Goal: Task Accomplishment & Management: Use online tool/utility

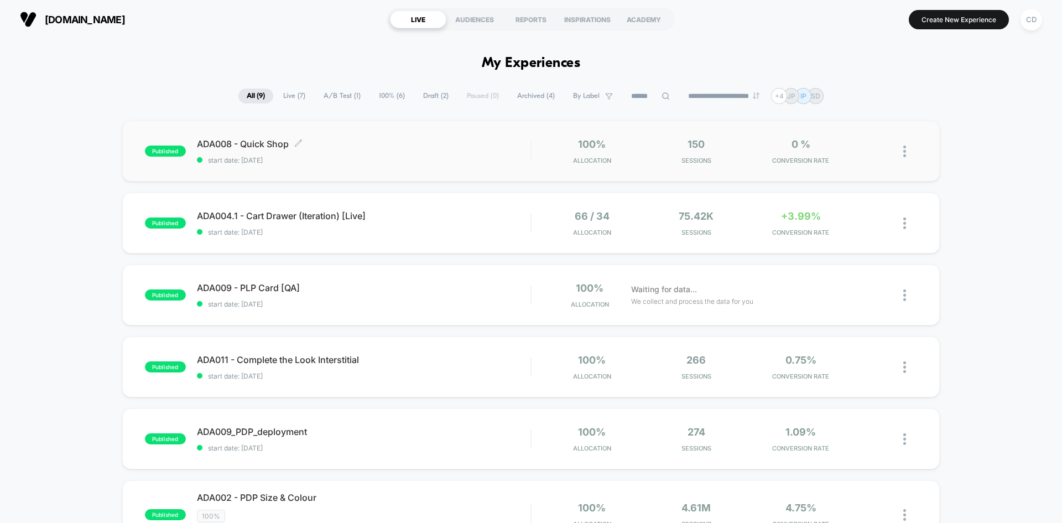
click at [246, 139] on span "ADA008 - Quick Shop Click to edit experience details" at bounding box center [364, 143] width 334 height 11
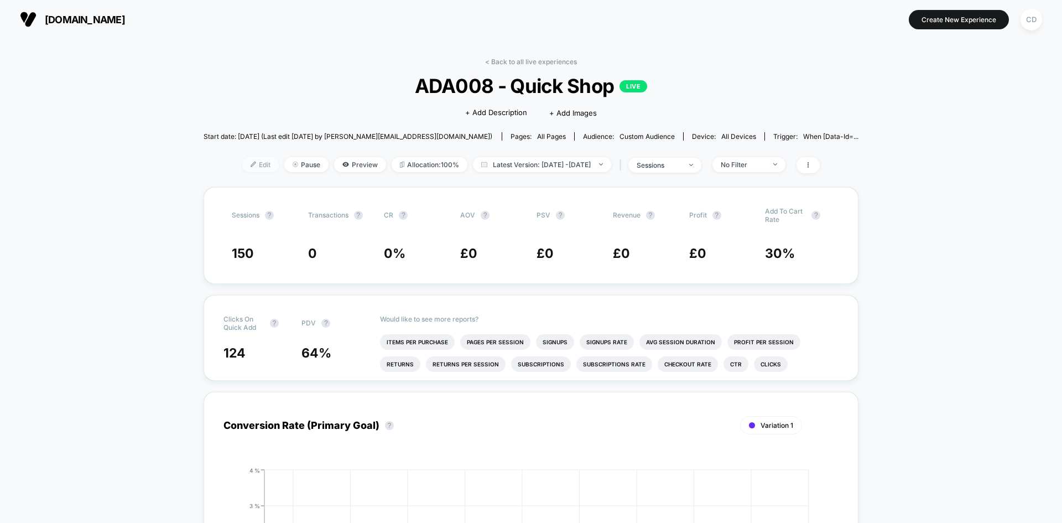
click at [244, 160] on span "Edit" at bounding box center [260, 164] width 37 height 15
